Goal: Task Accomplishment & Management: Manage account settings

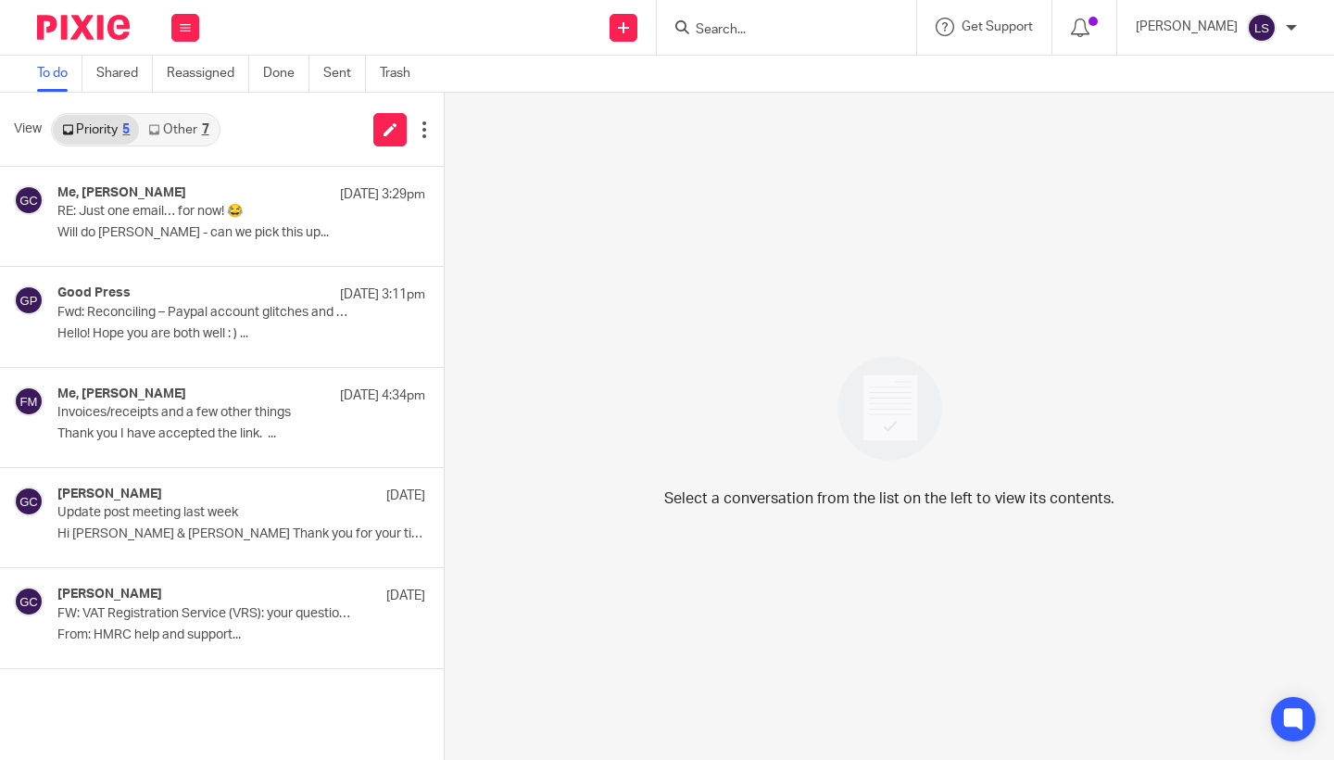
click at [731, 29] on input "Search" at bounding box center [777, 30] width 167 height 17
click at [189, 31] on icon at bounding box center [185, 27] width 11 height 11
click at [182, 167] on link "Team" at bounding box center [175, 167] width 31 height 13
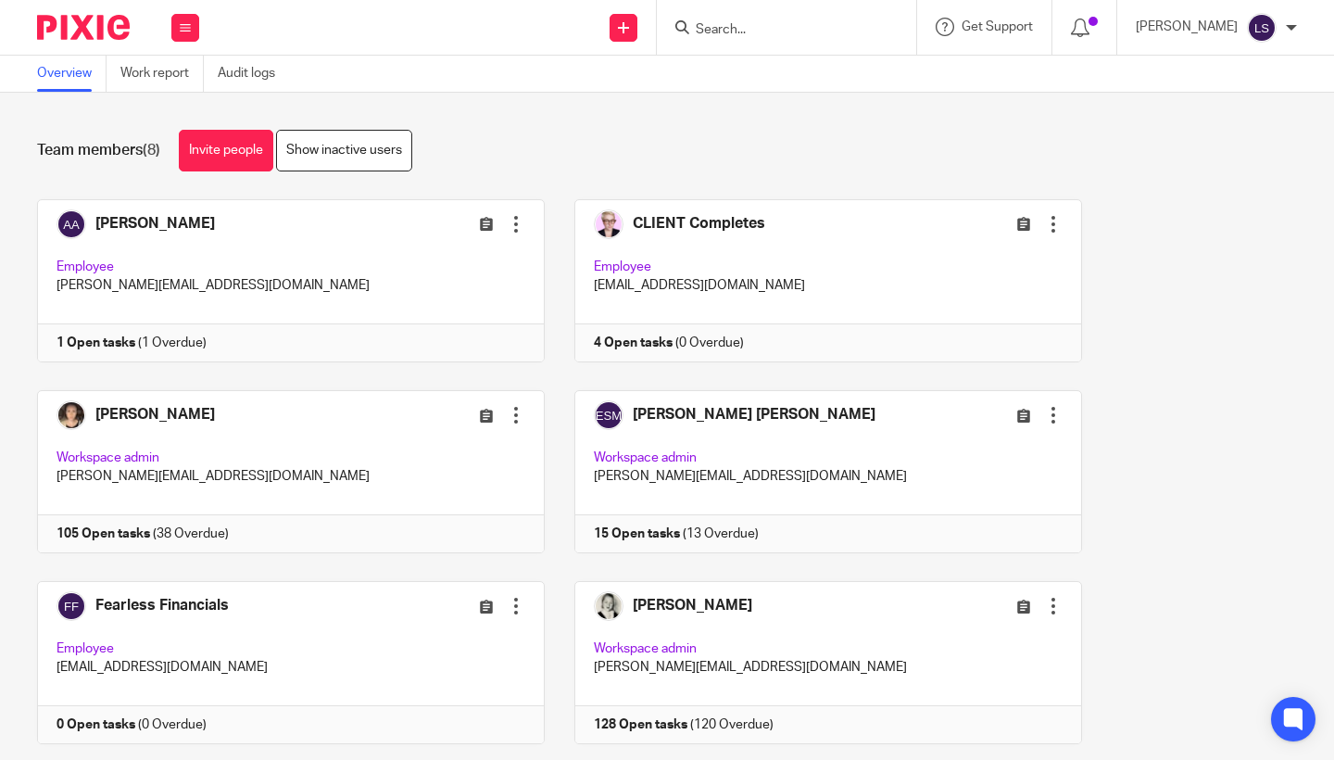
click at [1261, 456] on div "[PERSON_NAME] Edit user Transfer Deactivate user Employee [PERSON_NAME][EMAIL_A…" at bounding box center [652, 580] width 1288 height 763
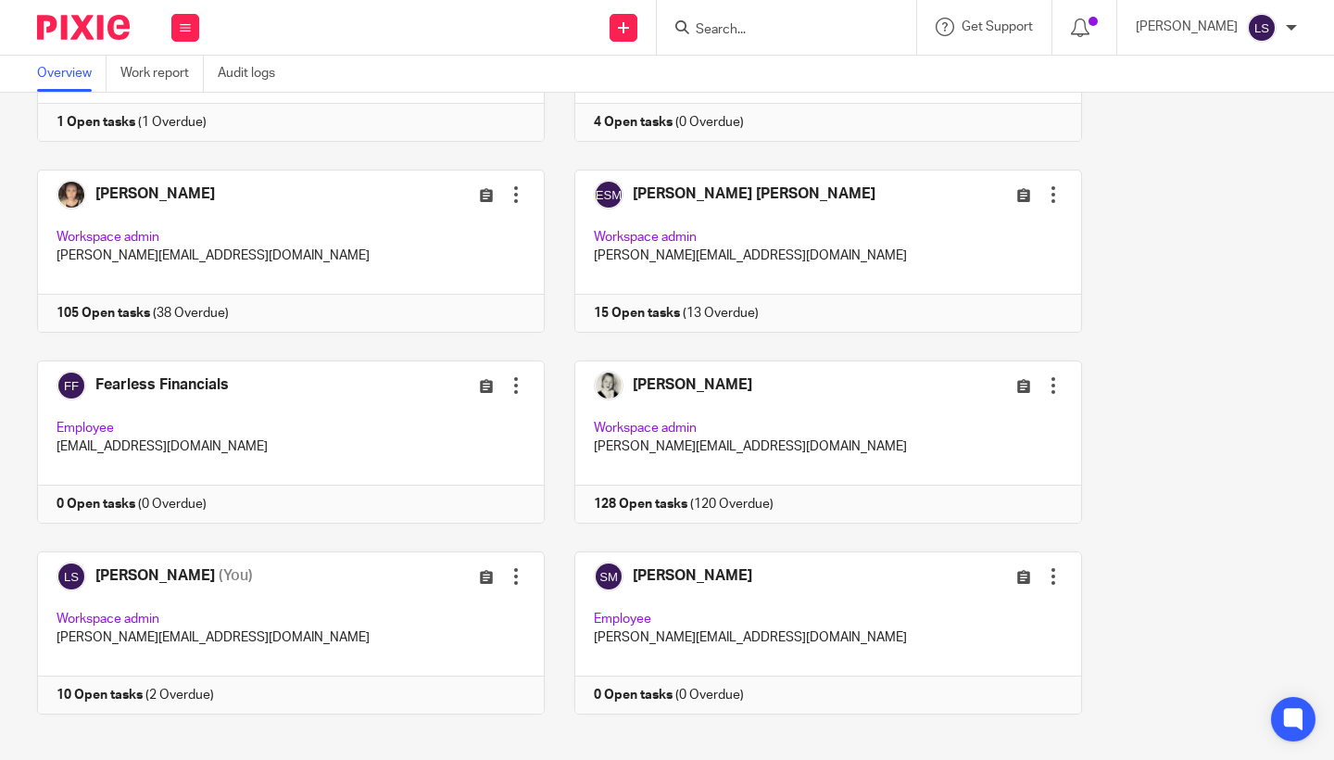
scroll to position [221, 0]
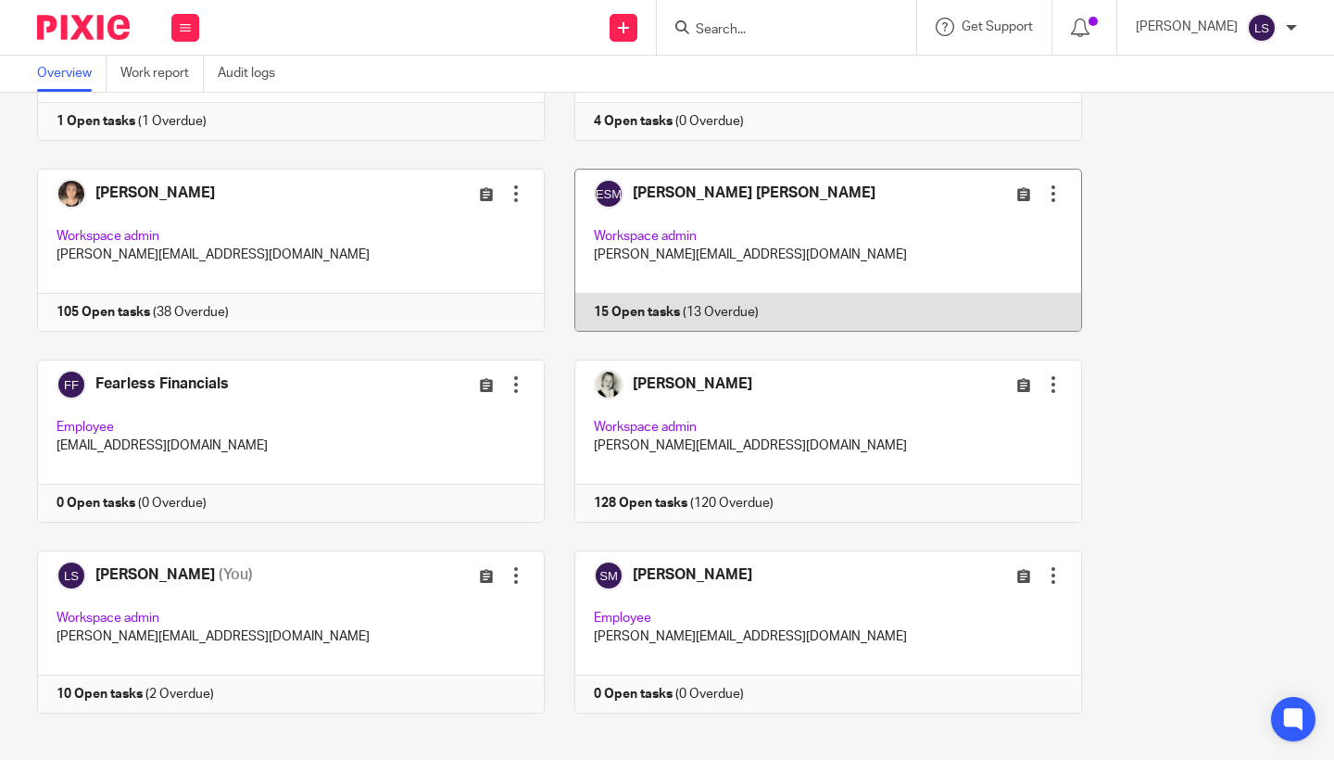
click at [829, 246] on link at bounding box center [813, 250] width 537 height 163
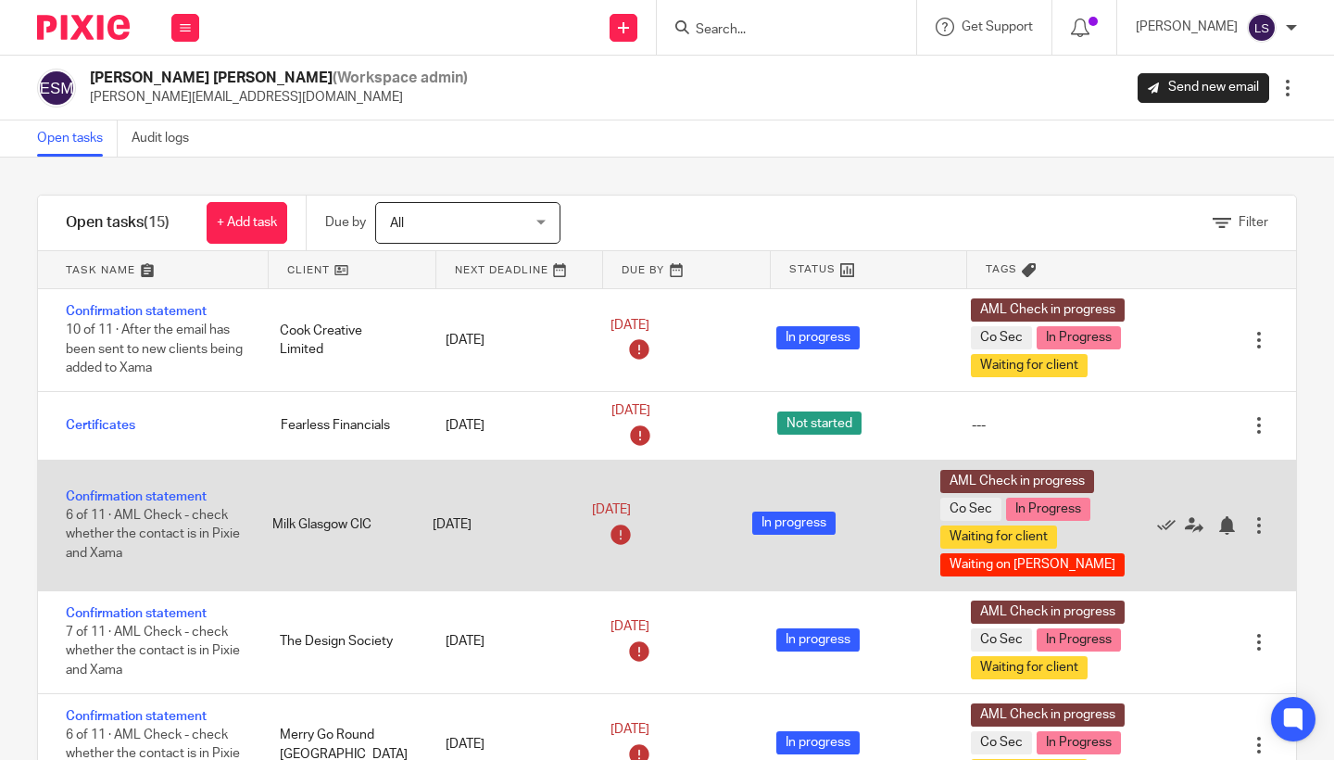
click at [396, 492] on div "Confirmation statement 6 of 11 · AML Check - check whether the contact is in Pi…" at bounding box center [667, 525] width 1258 height 131
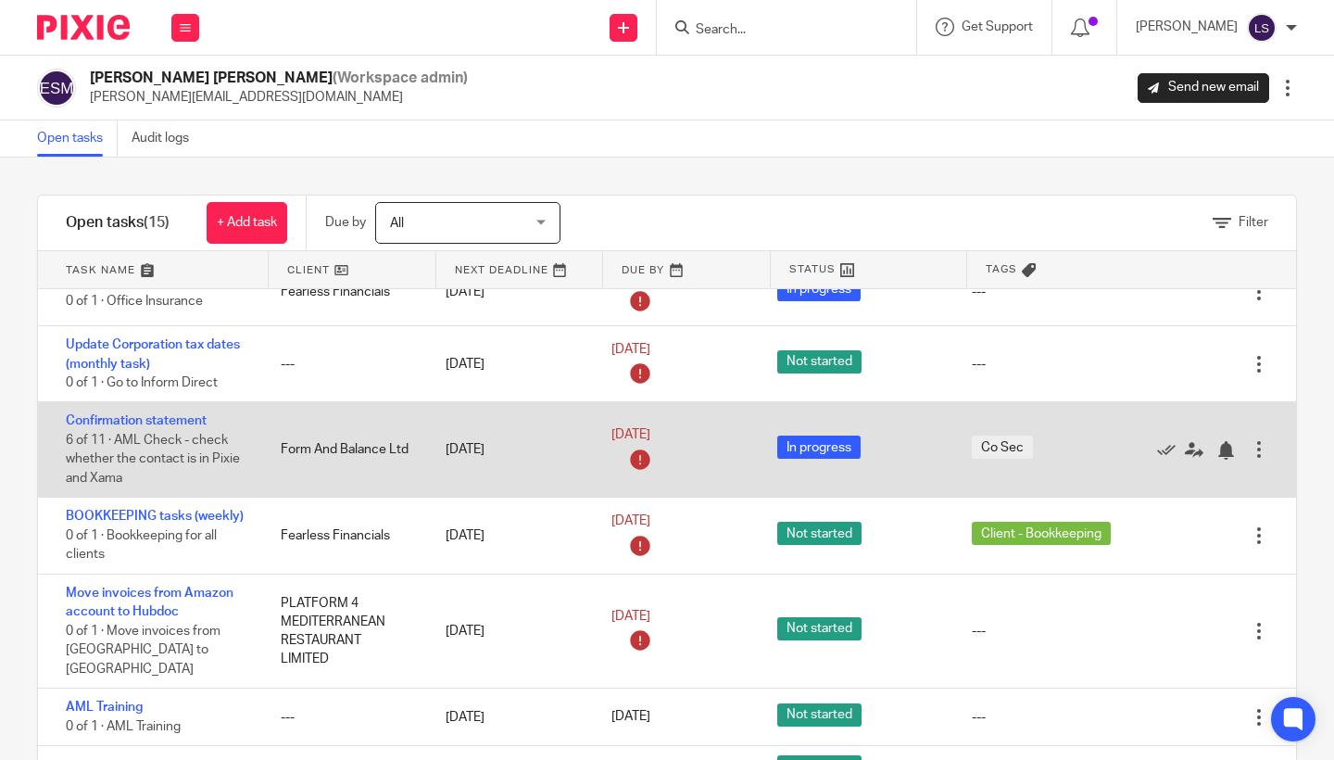
scroll to position [838, 0]
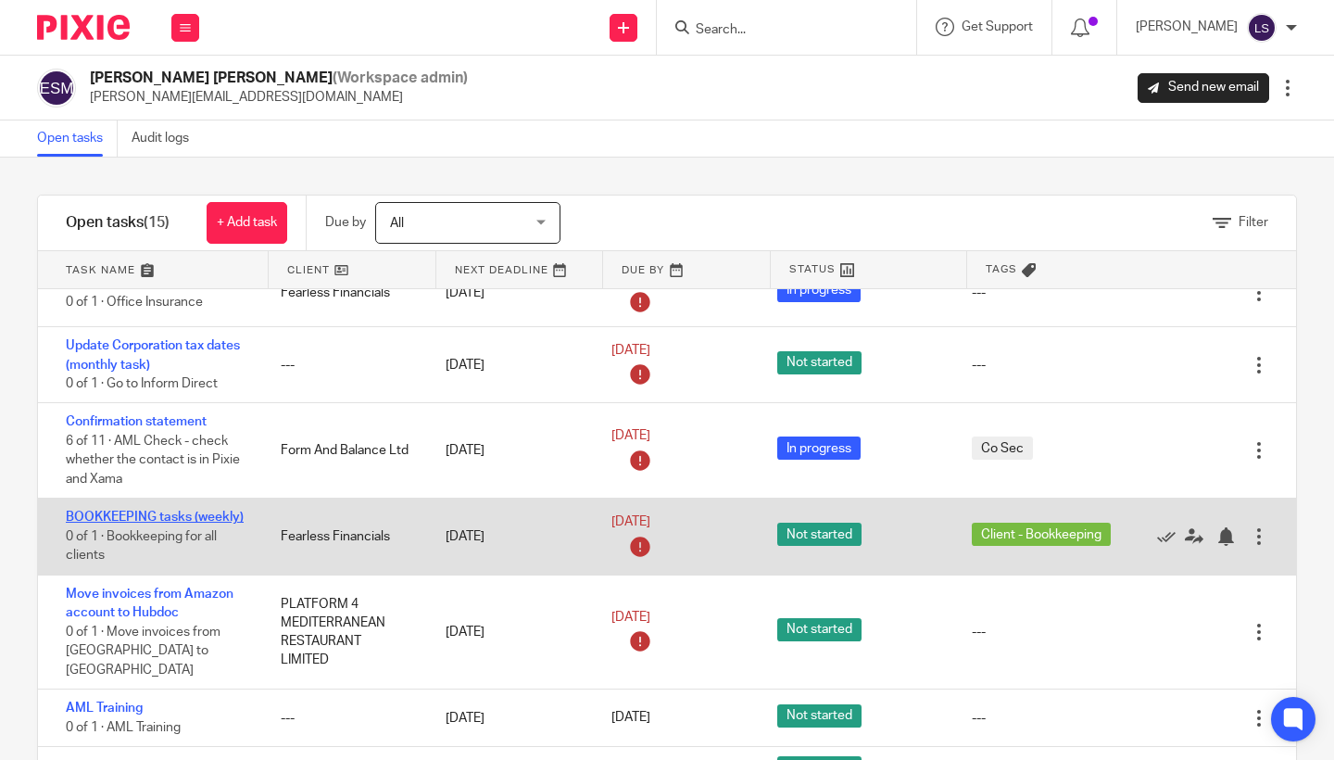
click at [121, 521] on link "BOOKKEEPING tasks (weekly)" at bounding box center [155, 516] width 178 height 13
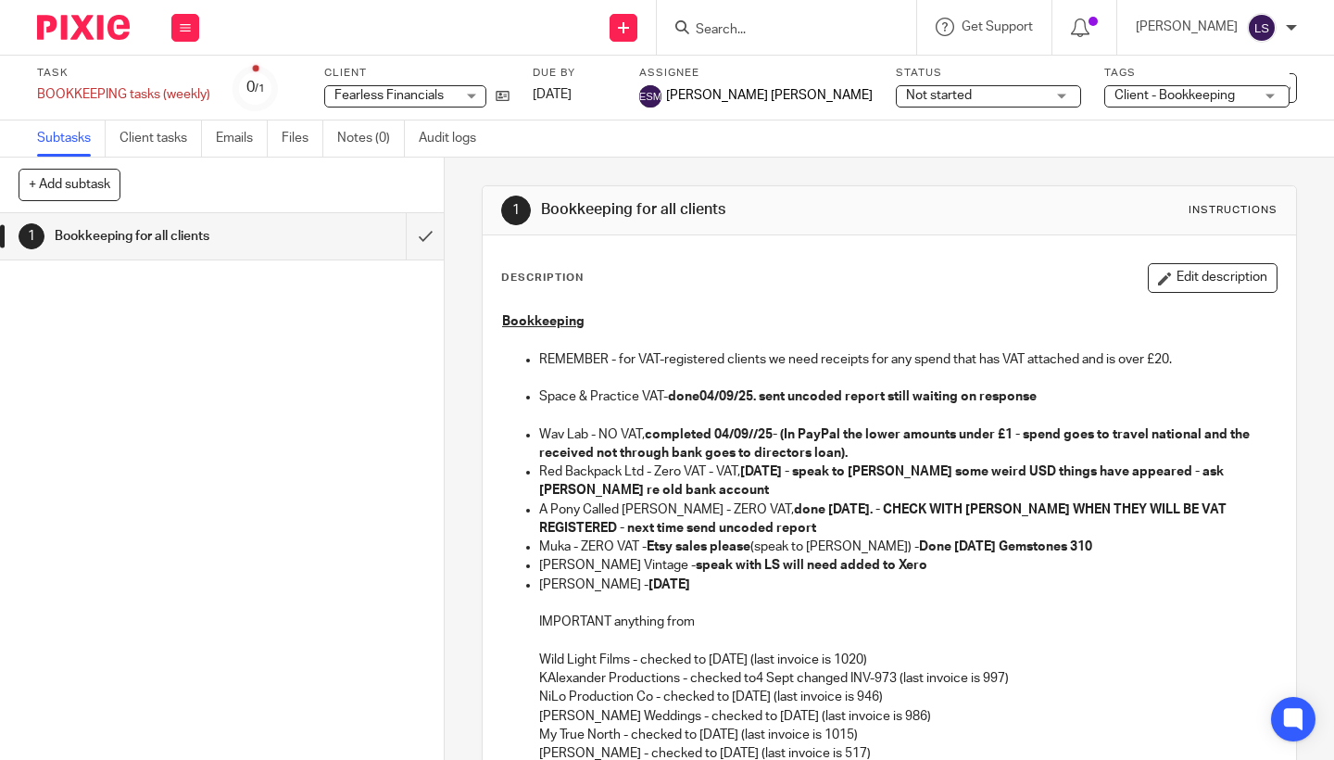
click at [768, 581] on p "[PERSON_NAME] - [DATE]" at bounding box center [907, 584] width 737 height 19
click at [99, 39] on img at bounding box center [83, 27] width 93 height 25
